Goal: Task Accomplishment & Management: Manage account settings

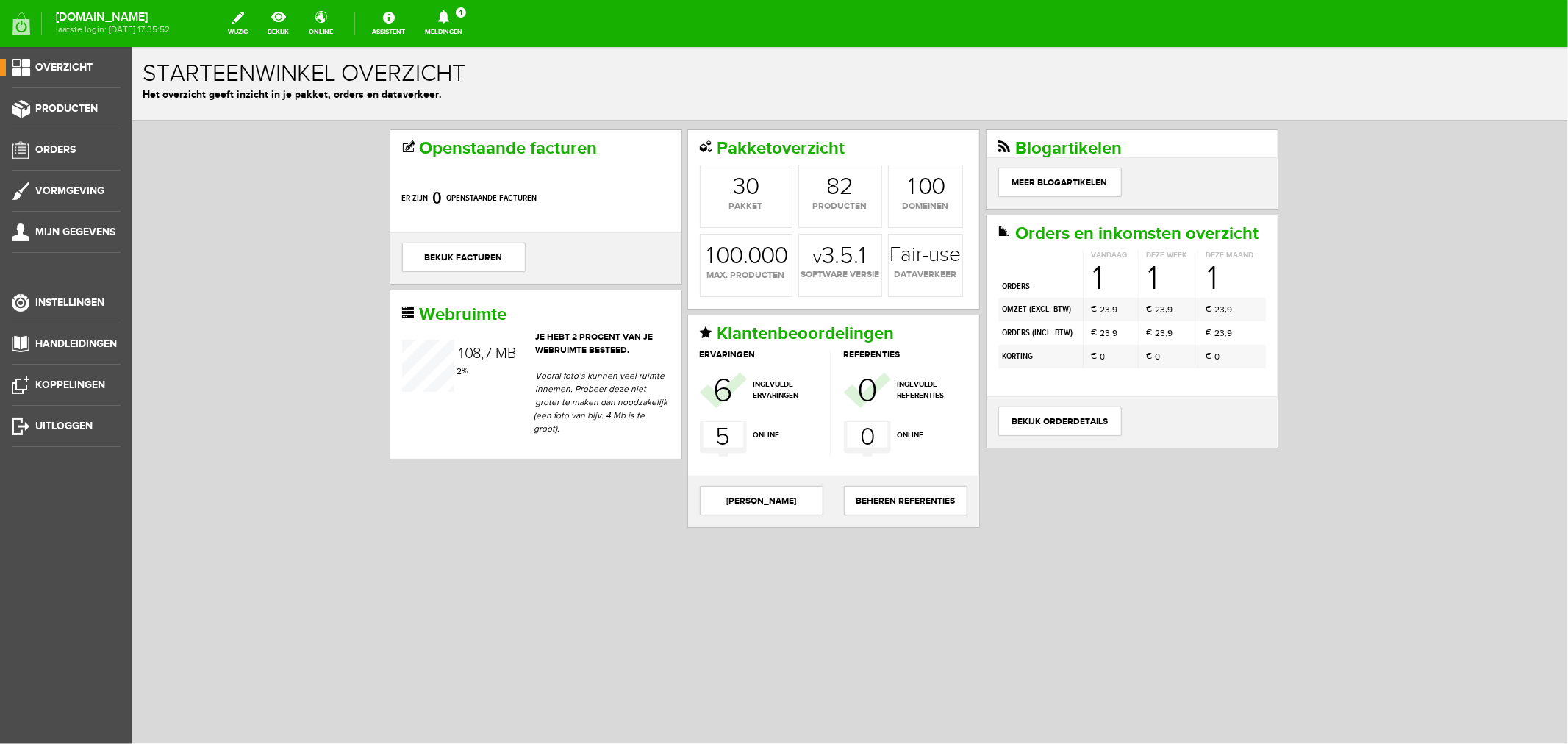
click at [449, 16] on icon at bounding box center [443, 17] width 12 height 13
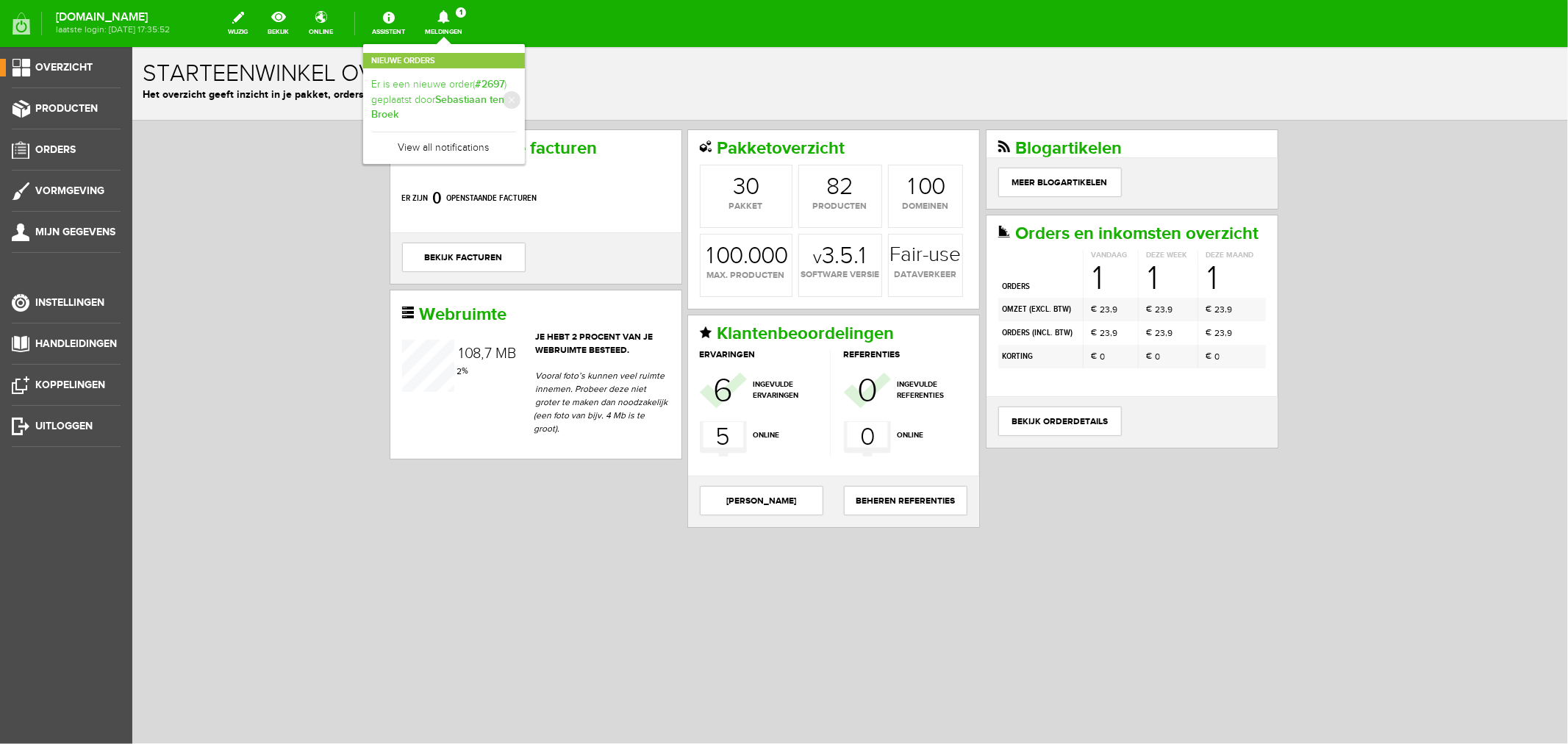
click at [476, 97] on link "Er is een nieuwe order( #2697 ) geplaatst door [PERSON_NAME]" at bounding box center [443, 100] width 144 height 46
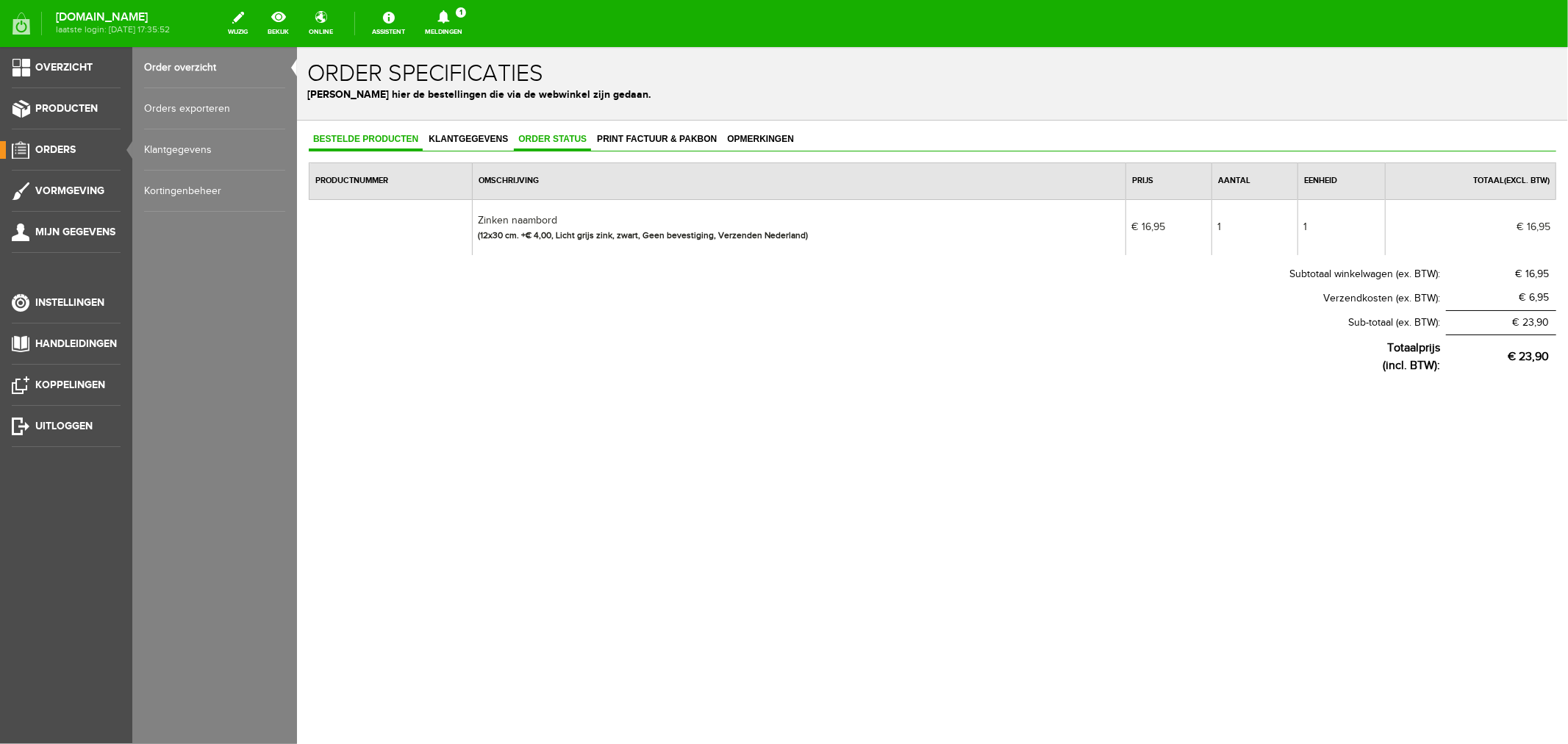
click at [554, 135] on span "Order status" at bounding box center [552, 138] width 77 height 10
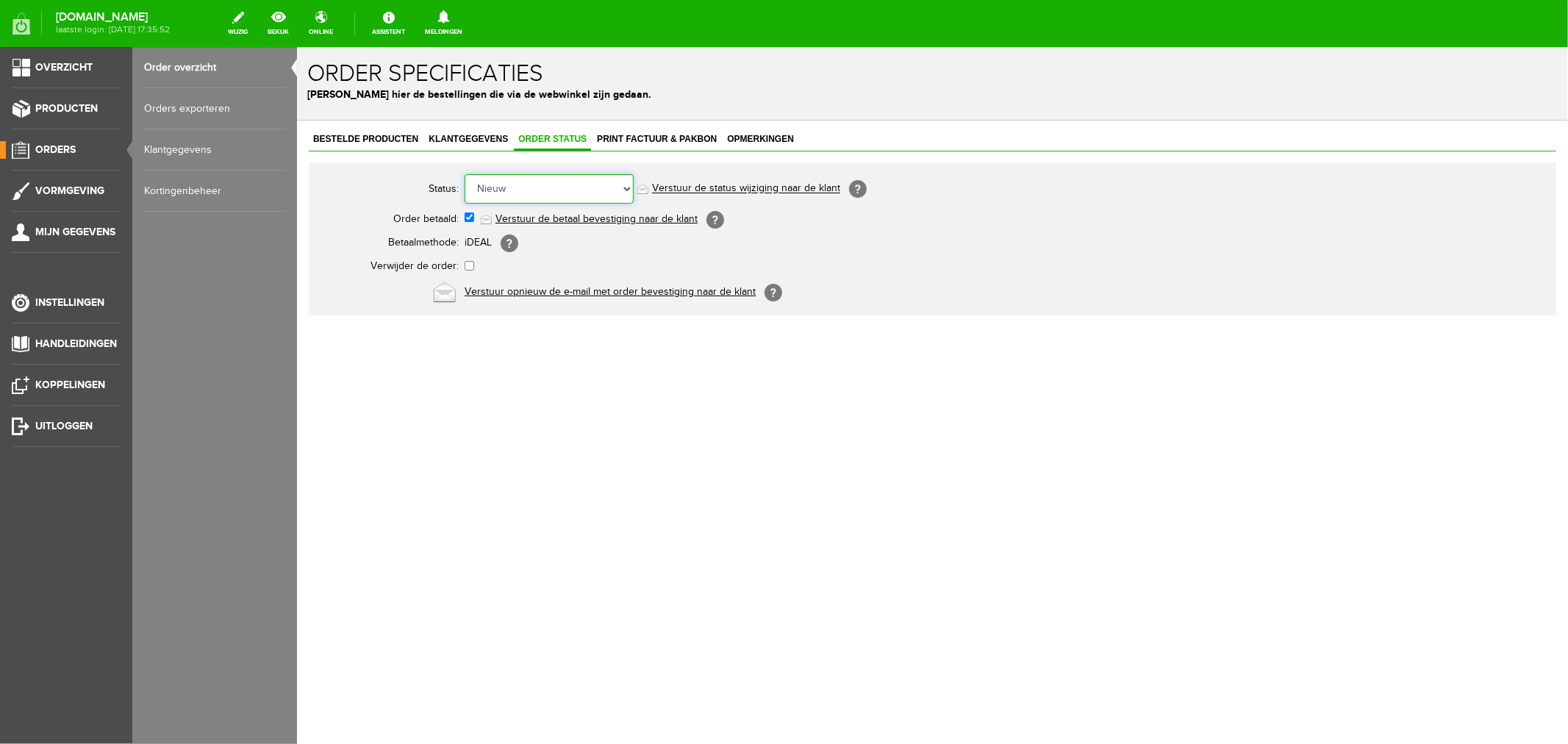
click at [520, 185] on select "Order niet afgerond Nieuw Order in behandeling Wacht op leverancier Wacht op be…" at bounding box center [548, 188] width 169 height 30
select select "2"
click at [463, 173] on select "Order niet afgerond Nieuw Order in behandeling Wacht op leverancier Wacht op be…" at bounding box center [548, 188] width 169 height 30
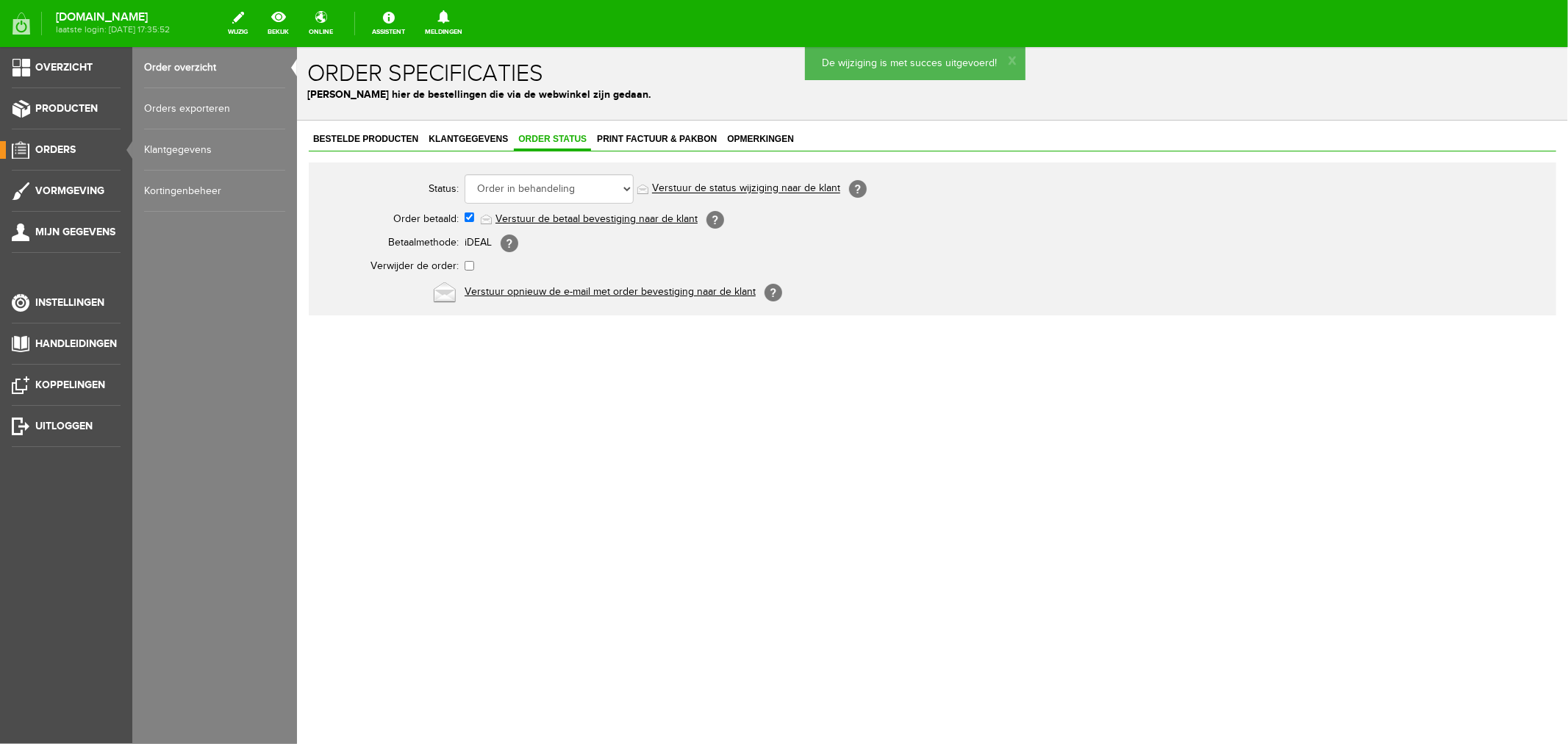
click at [687, 189] on link "Verstuur de status wijziging naar de klant" at bounding box center [746, 188] width 188 height 12
click at [473, 135] on span "Klantgegevens" at bounding box center [467, 138] width 88 height 10
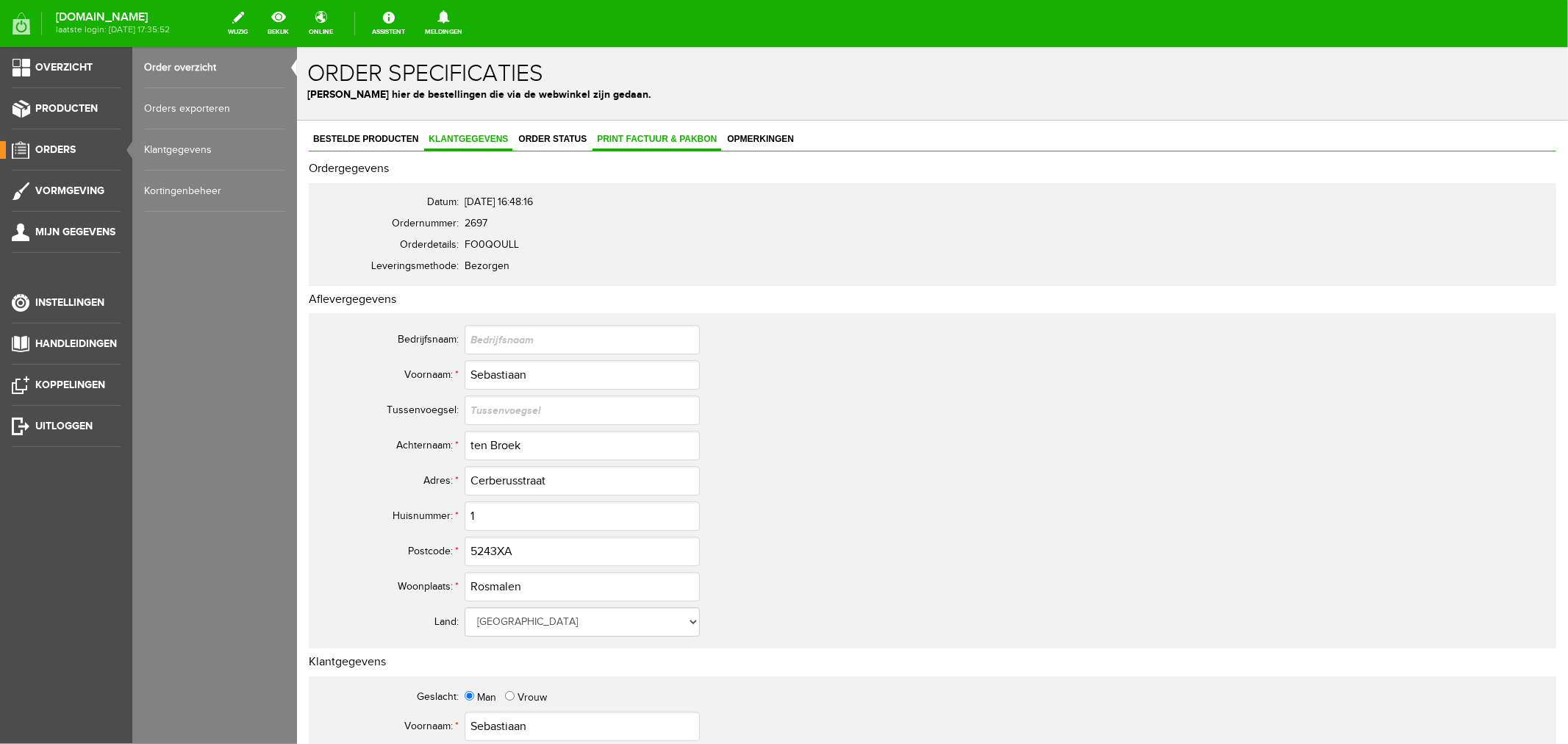
click at [642, 135] on span "Print factuur & pakbon" at bounding box center [656, 138] width 129 height 10
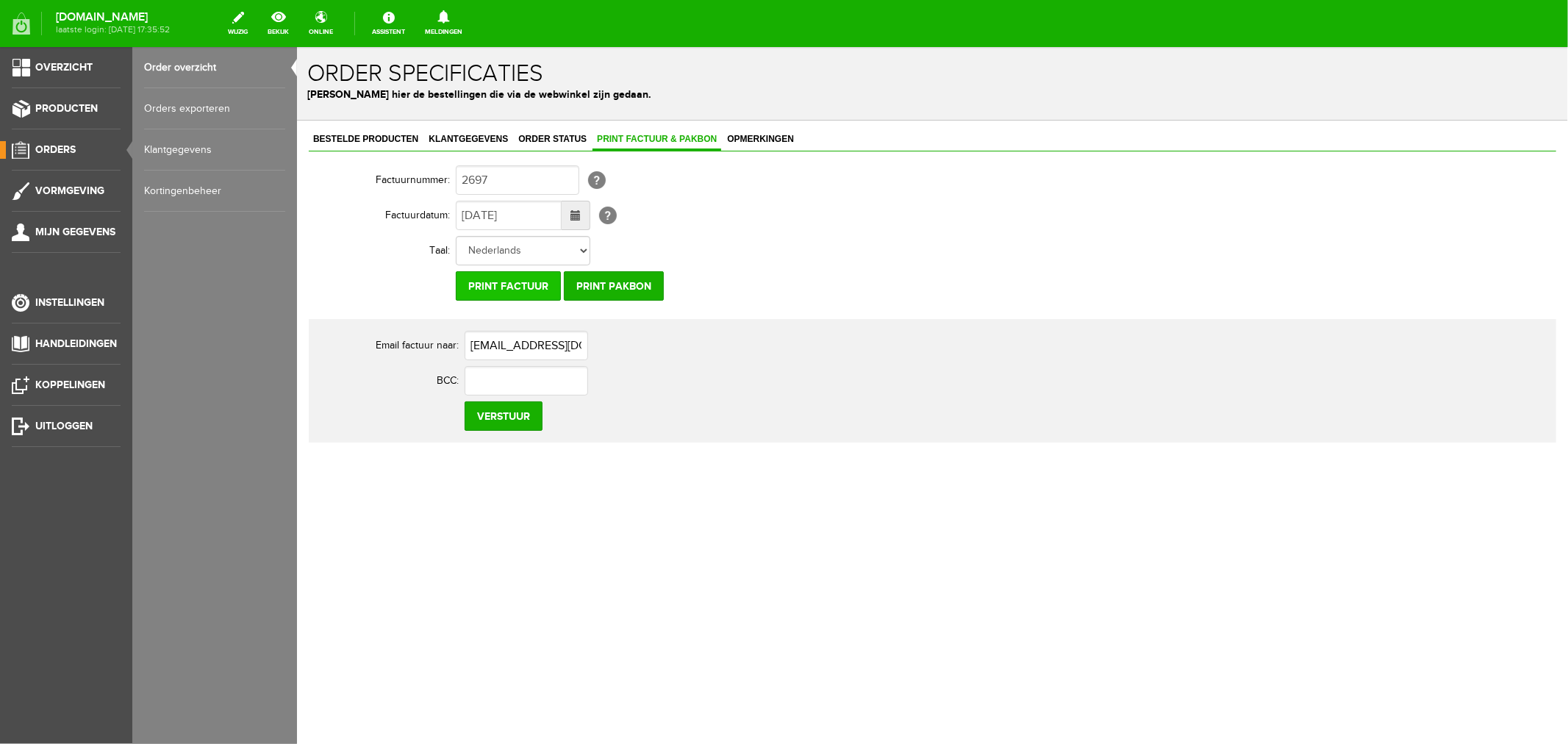
click at [512, 286] on input "Print factuur" at bounding box center [508, 285] width 105 height 30
